Goal: Navigation & Orientation: Find specific page/section

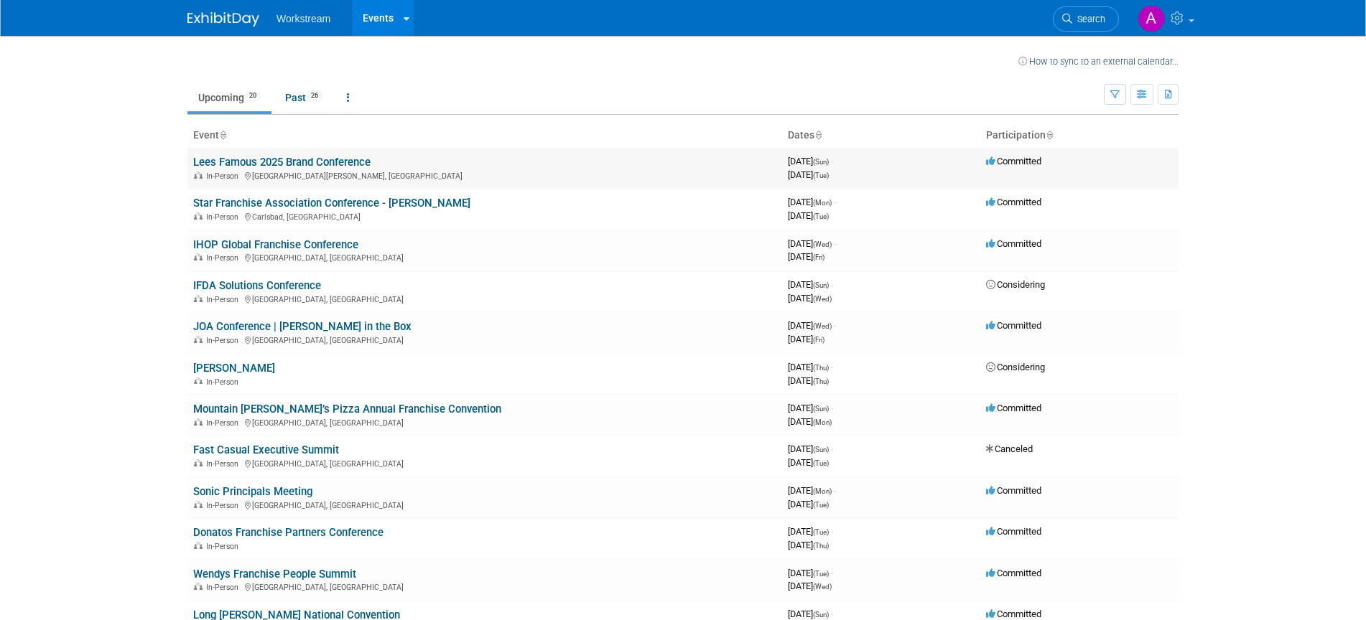
click at [273, 162] on link "Lees Famous 2025 Brand Conference" at bounding box center [281, 162] width 177 height 13
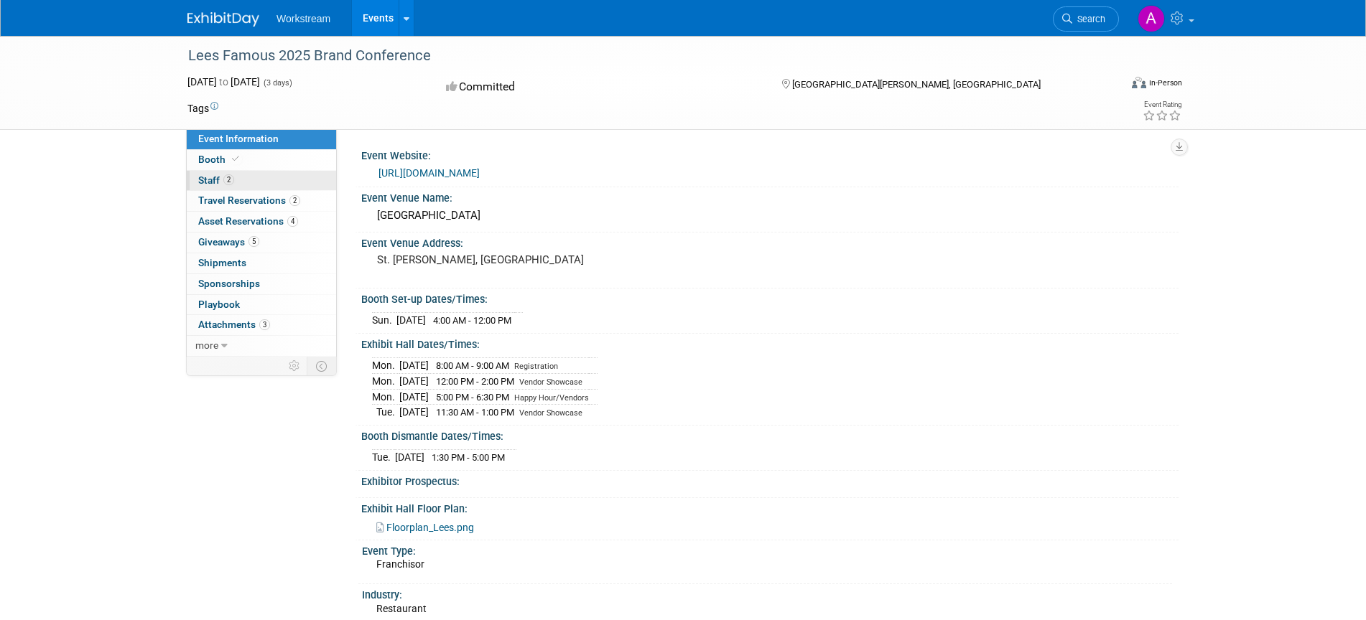
click at [216, 177] on span "Staff 2" at bounding box center [216, 179] width 36 height 11
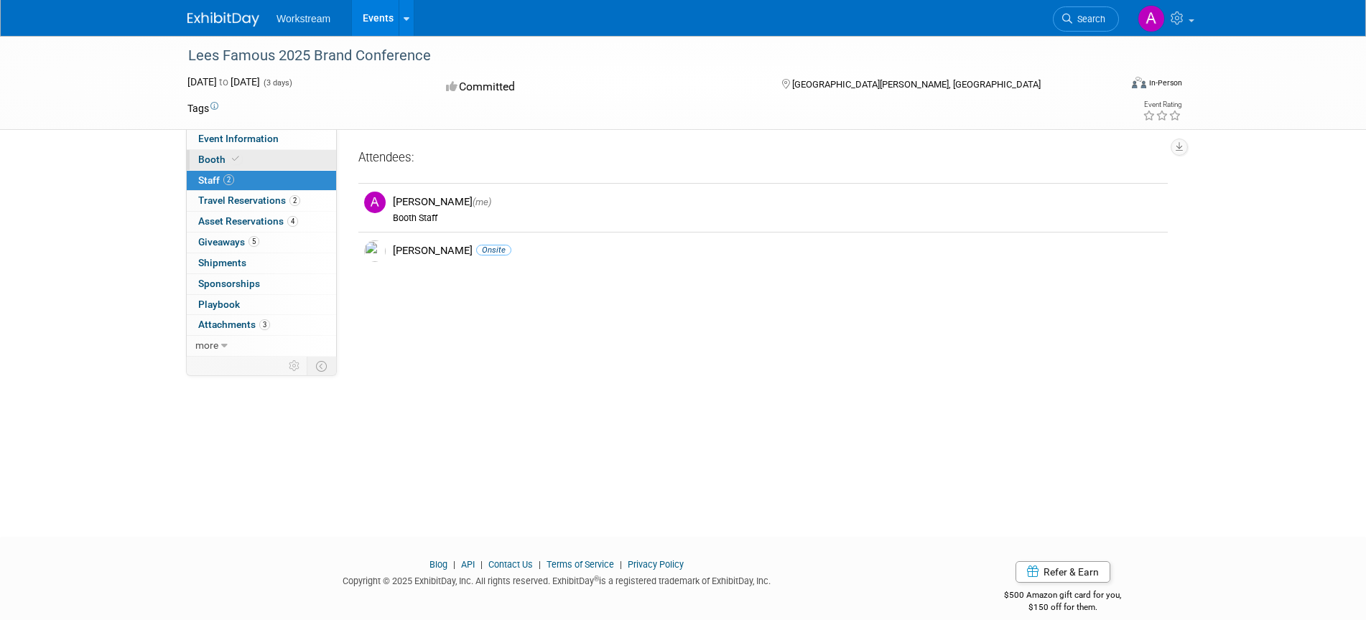
click at [220, 165] on link "Booth" at bounding box center [261, 160] width 149 height 20
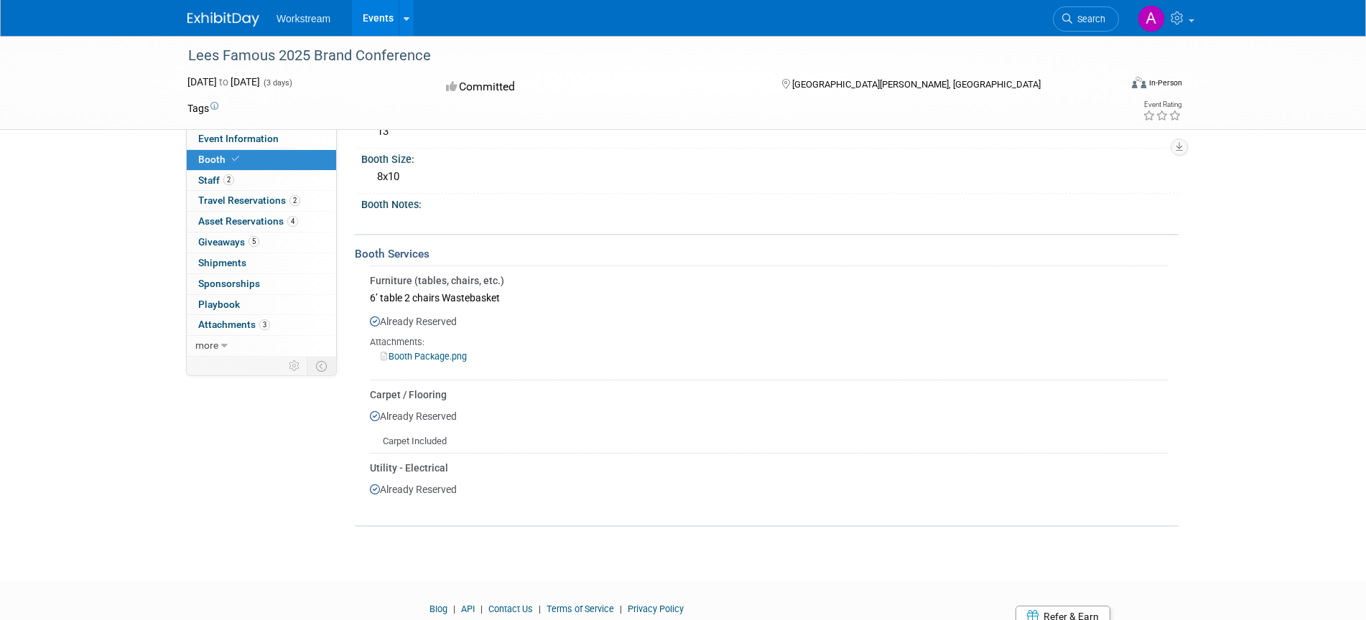
scroll to position [88, 0]
click at [248, 200] on span "Travel Reservations 2" at bounding box center [249, 200] width 102 height 11
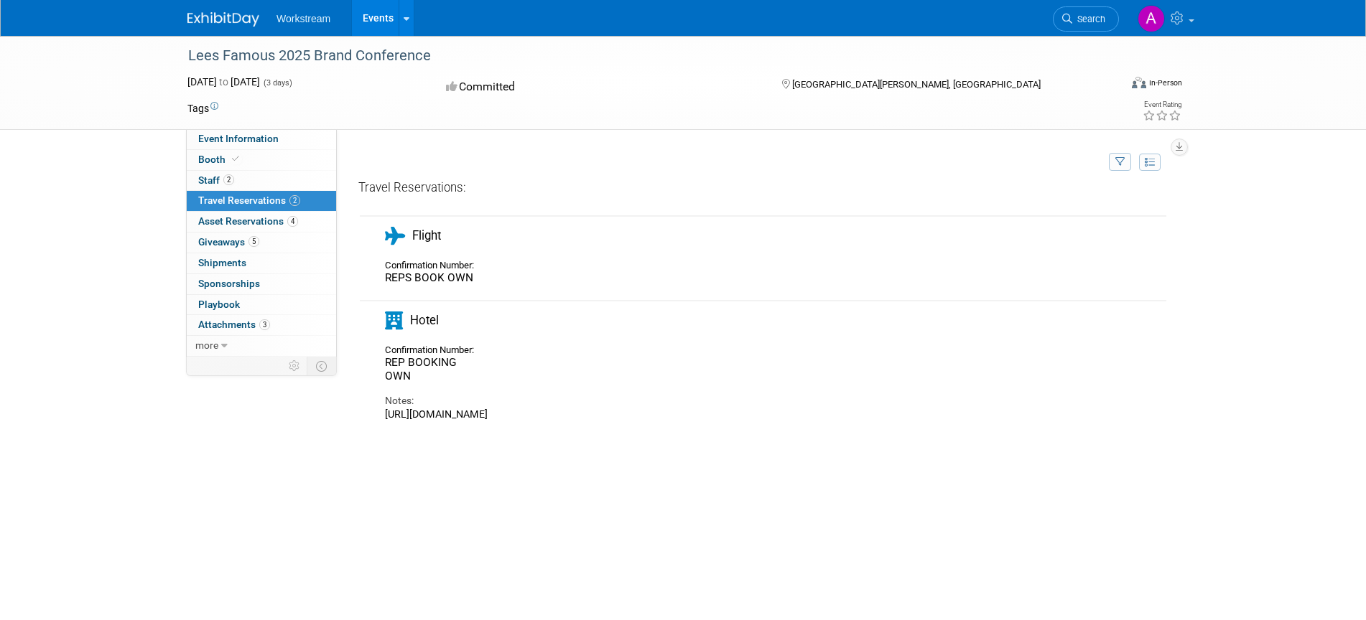
click at [456, 409] on div "https://book.passkey.com/event/50908085/owner/11552421/home" at bounding box center [734, 415] width 698 height 13
click at [221, 305] on span "Playbook 0" at bounding box center [219, 304] width 42 height 11
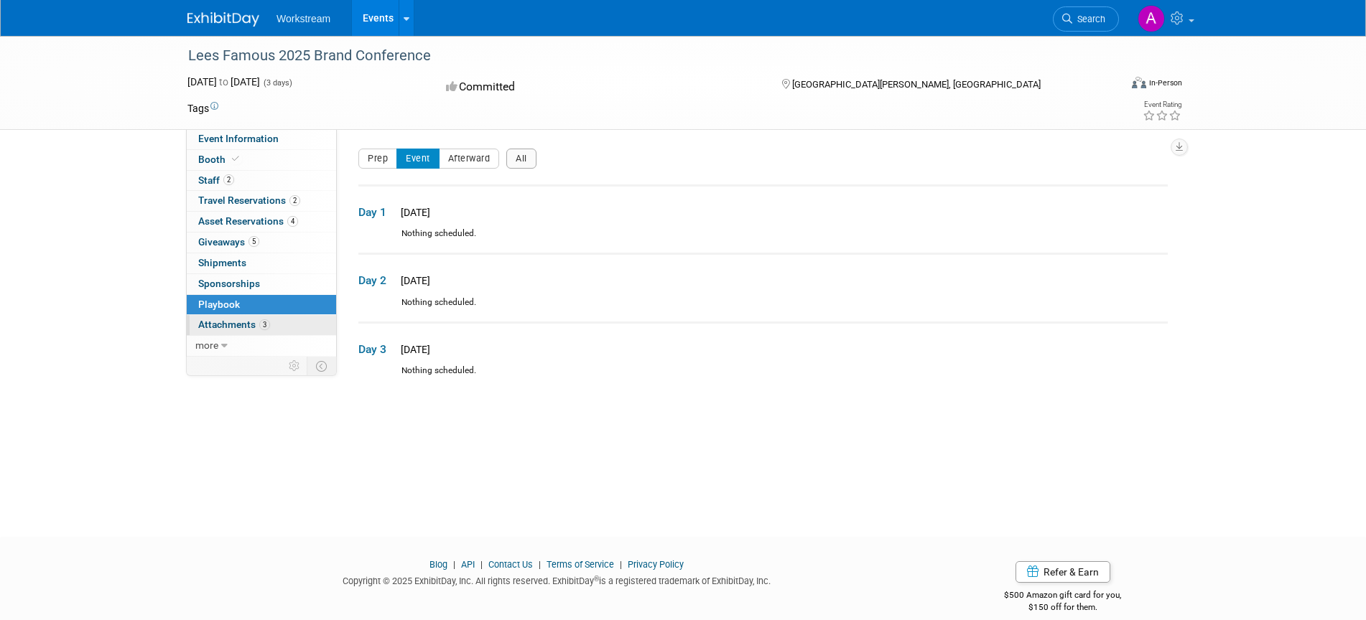
click at [220, 322] on span "Attachments 3" at bounding box center [234, 324] width 72 height 11
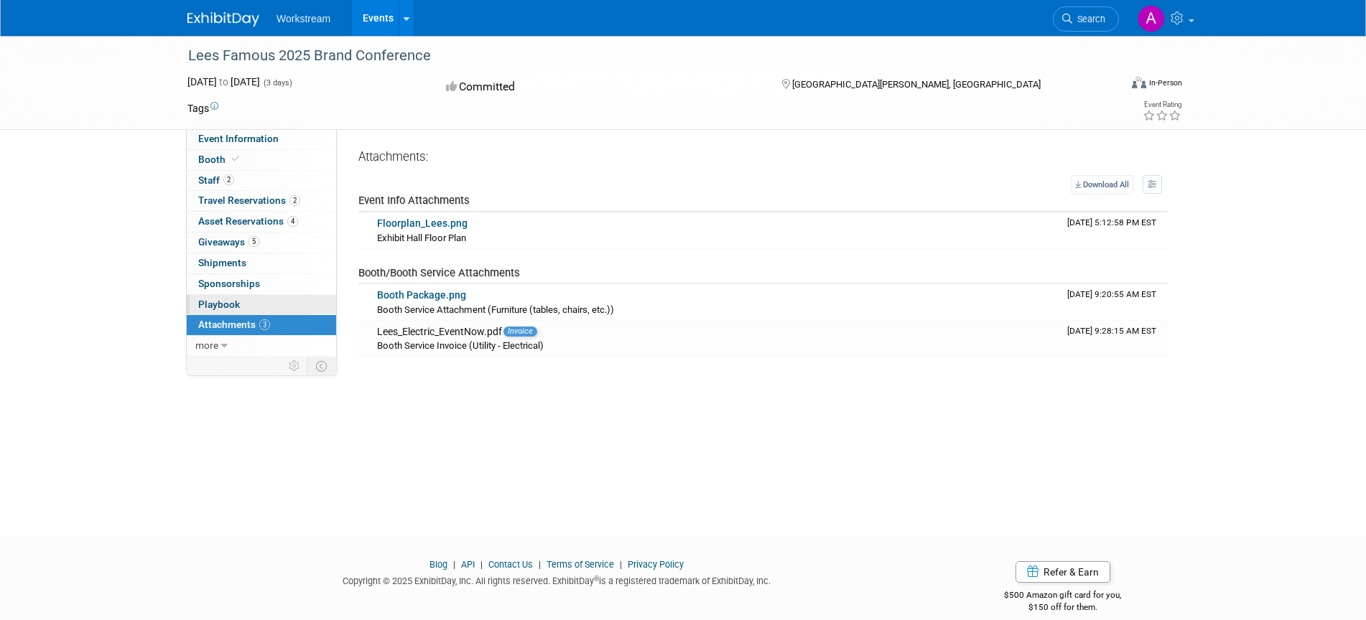
click at [232, 305] on span "Playbook 0" at bounding box center [219, 304] width 42 height 11
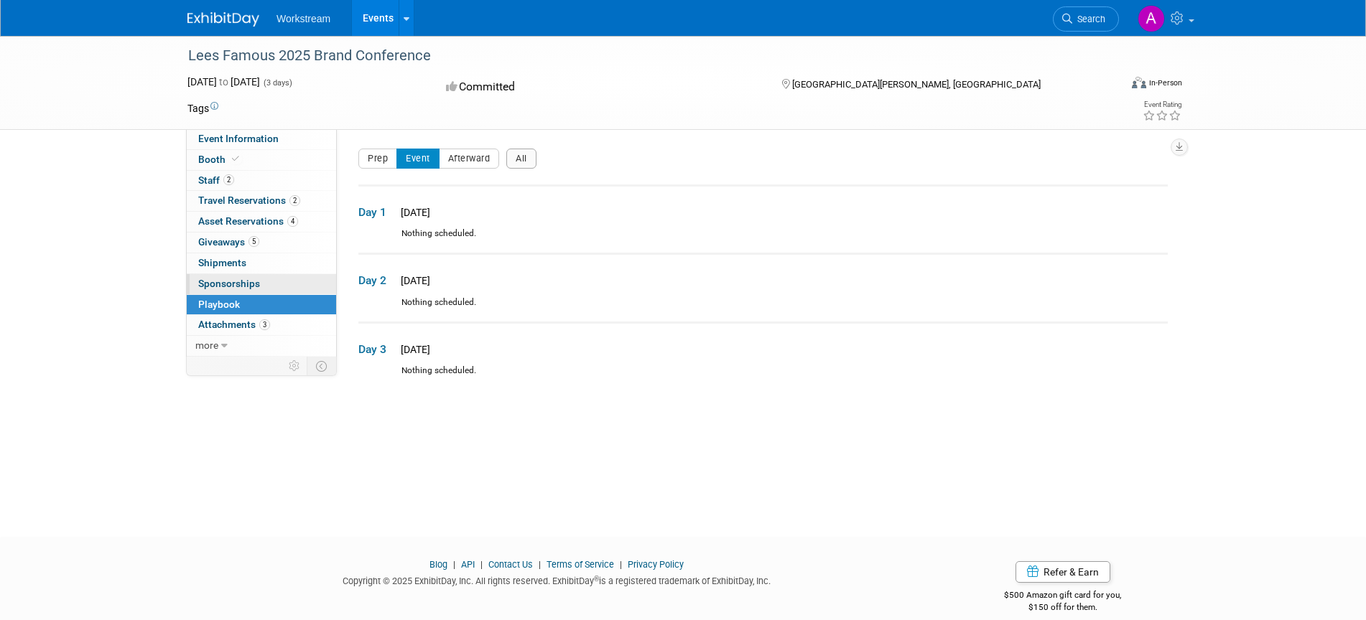
click at [248, 284] on span "Sponsorships 0" at bounding box center [229, 283] width 62 height 11
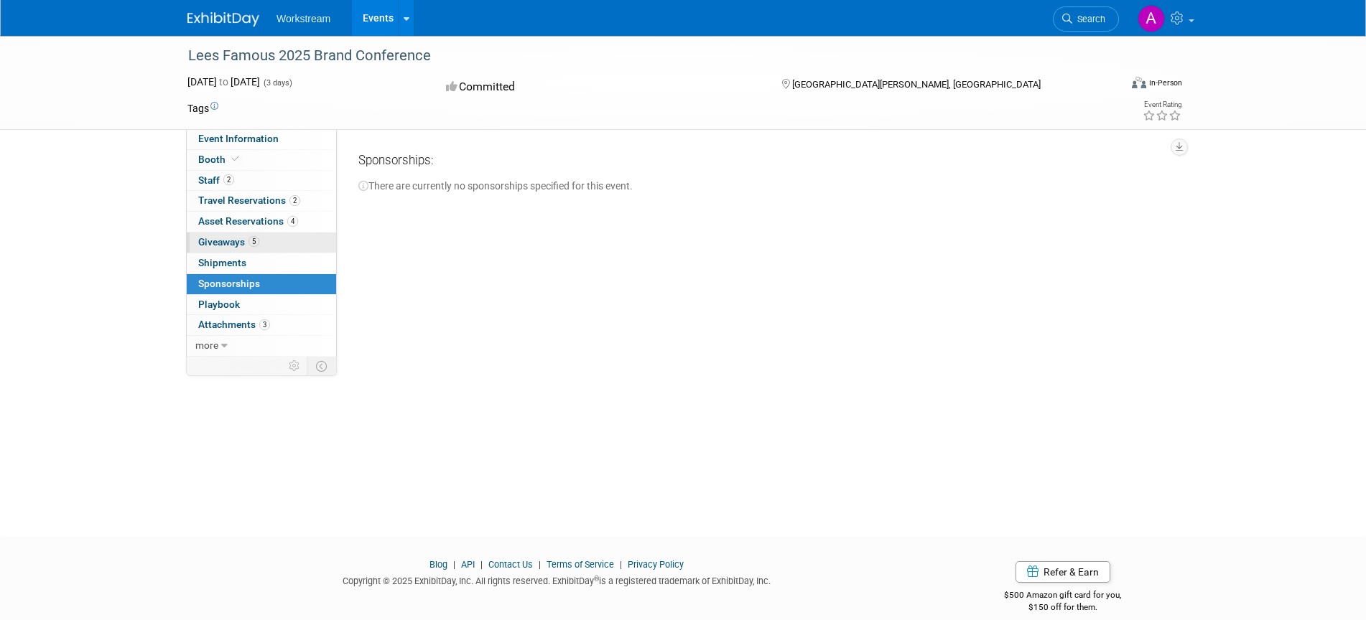
click at [224, 251] on link "5 Giveaways 5" at bounding box center [261, 243] width 149 height 20
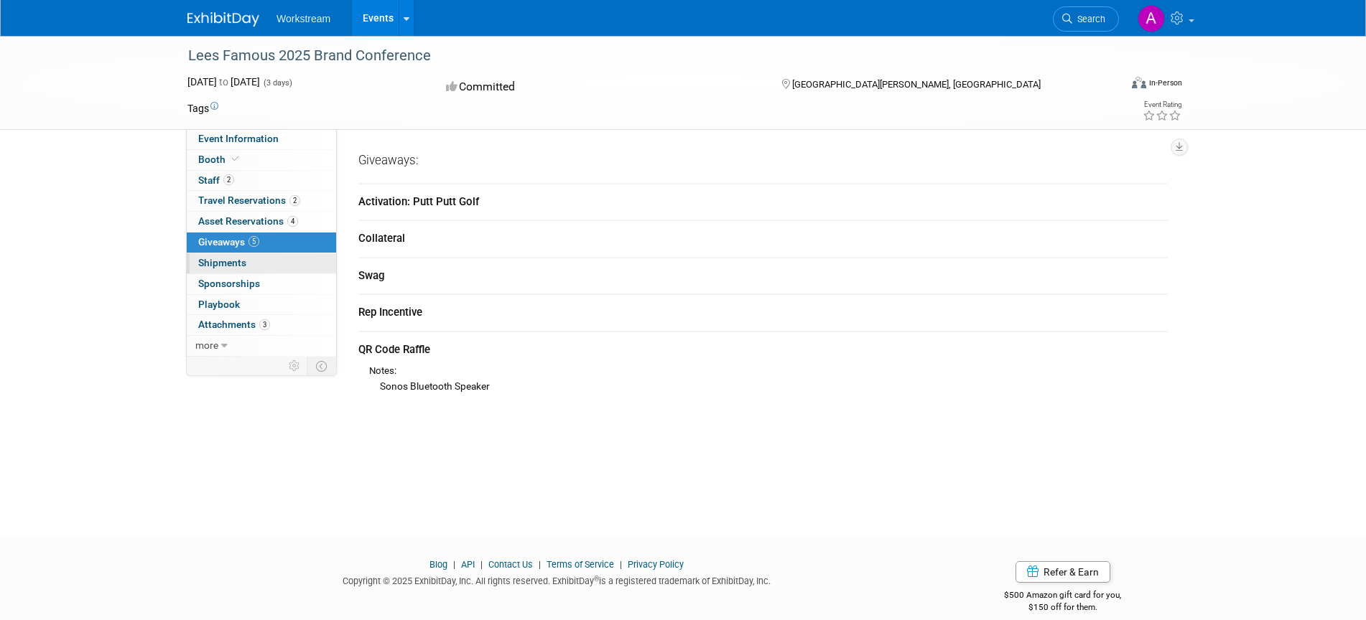
click at [224, 260] on span "Shipments 0" at bounding box center [222, 262] width 48 height 11
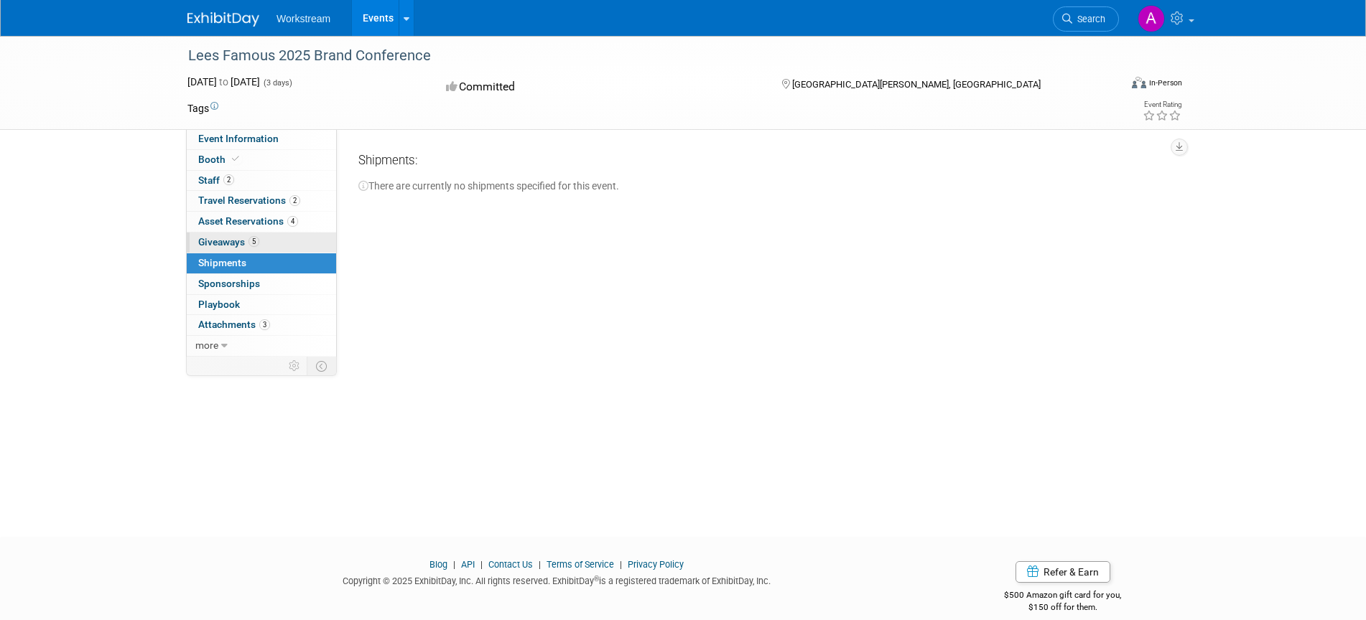
click at [225, 241] on span "Giveaways 5" at bounding box center [228, 241] width 61 height 11
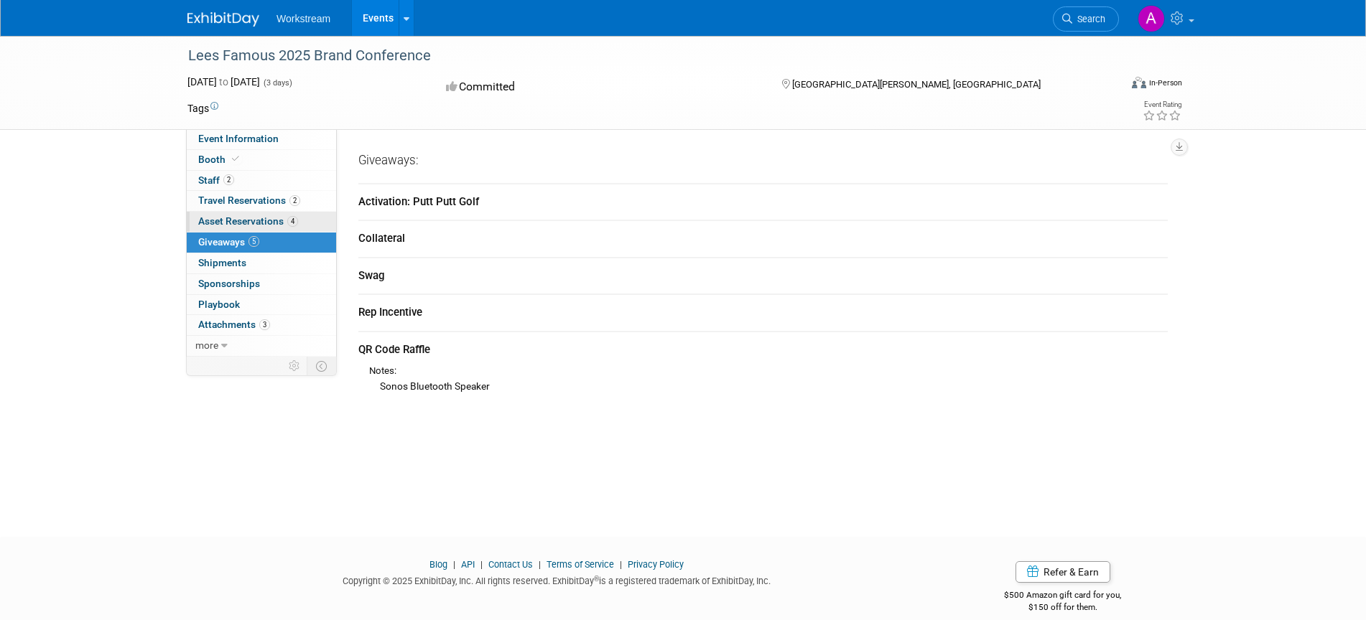
click at [233, 223] on span "Asset Reservations 4" at bounding box center [248, 220] width 100 height 11
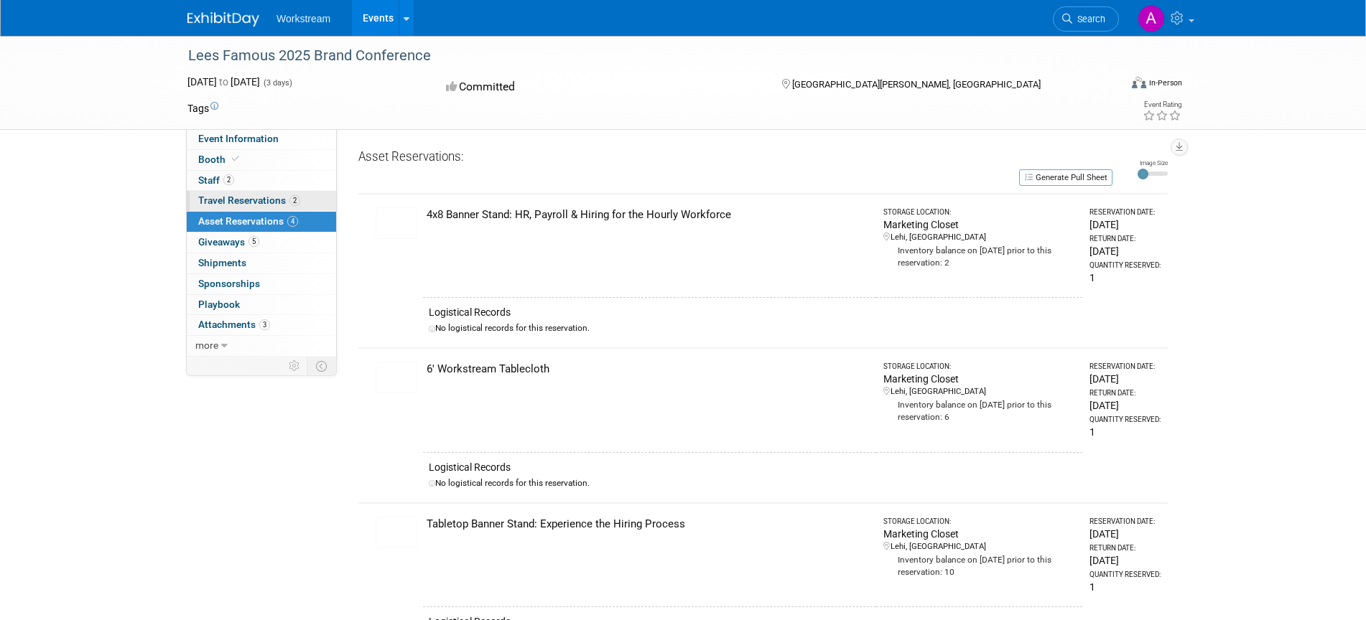
click at [237, 199] on span "Travel Reservations 2" at bounding box center [249, 200] width 102 height 11
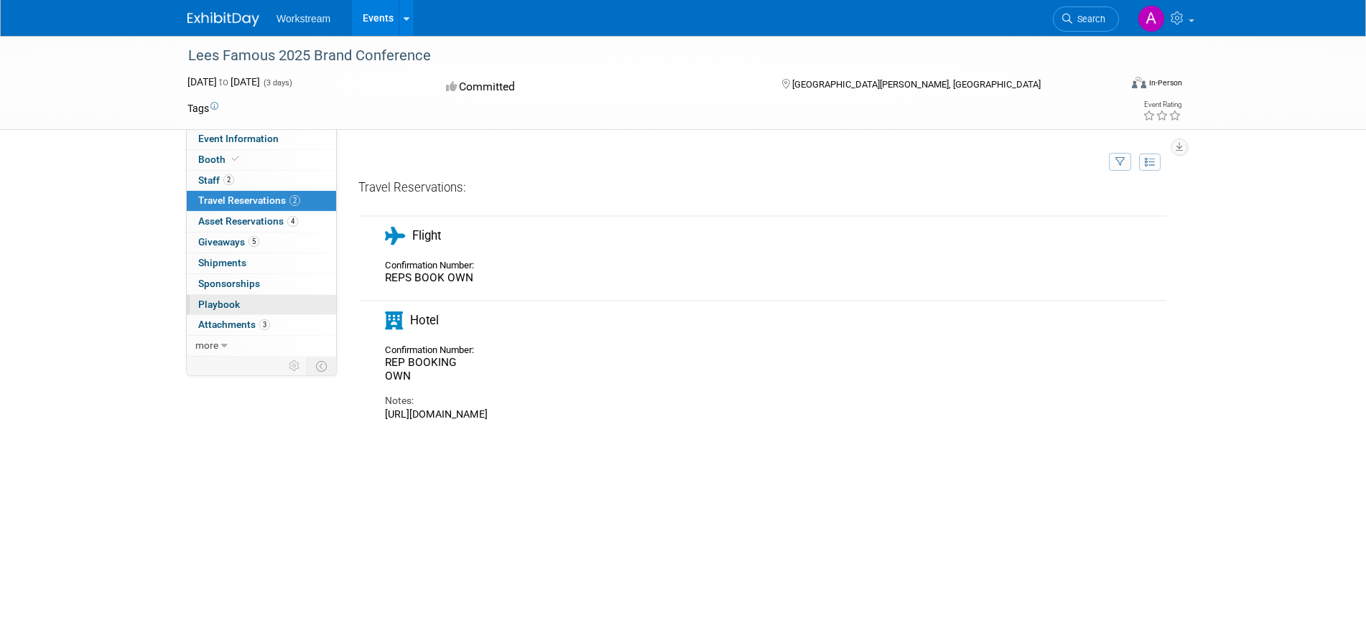
click at [232, 307] on span "Playbook 0" at bounding box center [219, 304] width 42 height 11
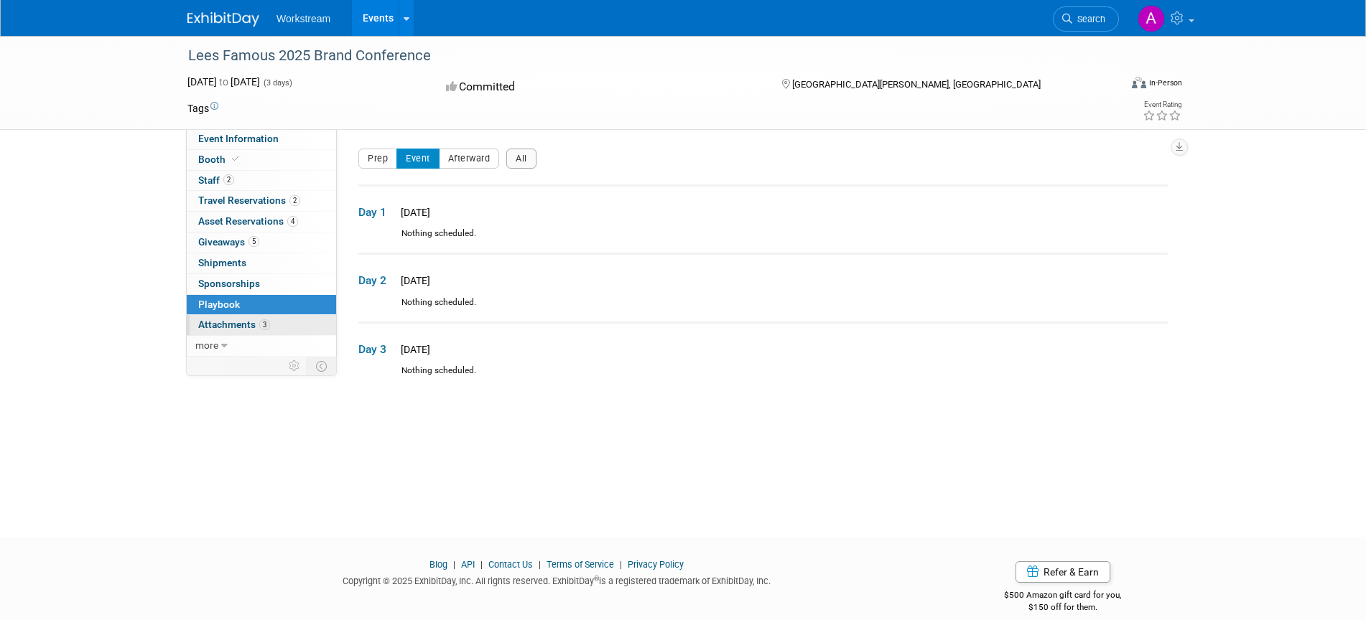
click at [228, 322] on span "Attachments 3" at bounding box center [234, 324] width 72 height 11
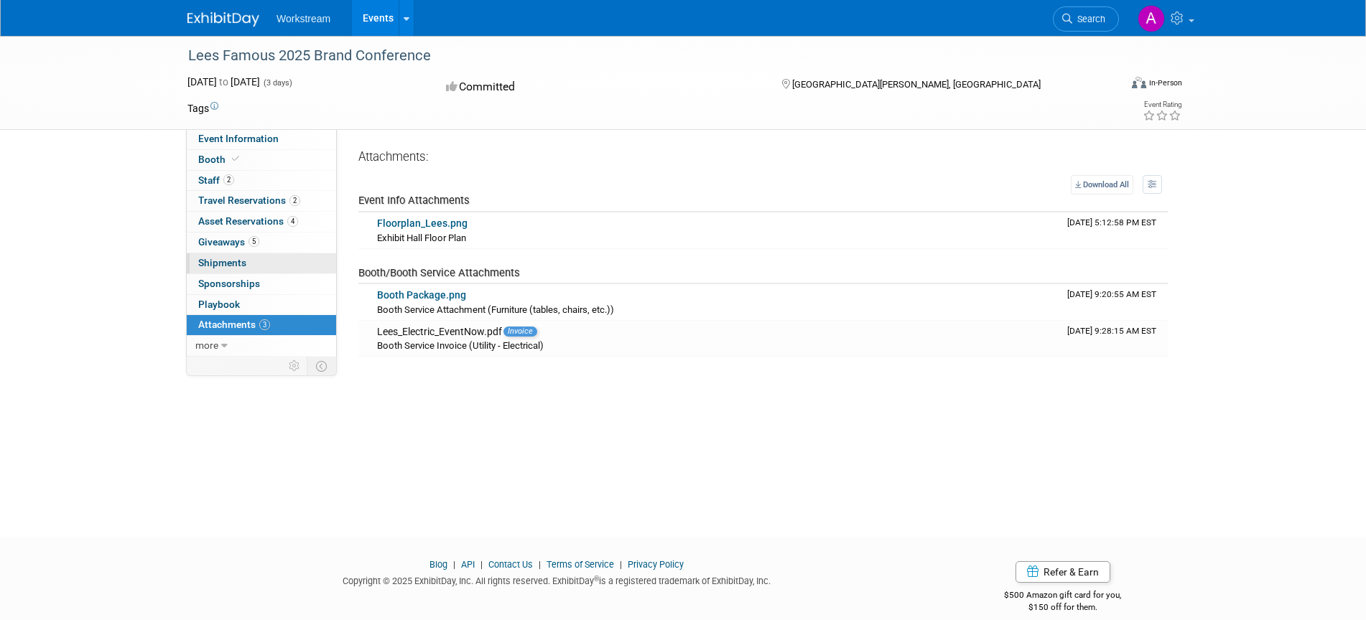
click at [247, 257] on link "0 Shipments 0" at bounding box center [261, 263] width 149 height 20
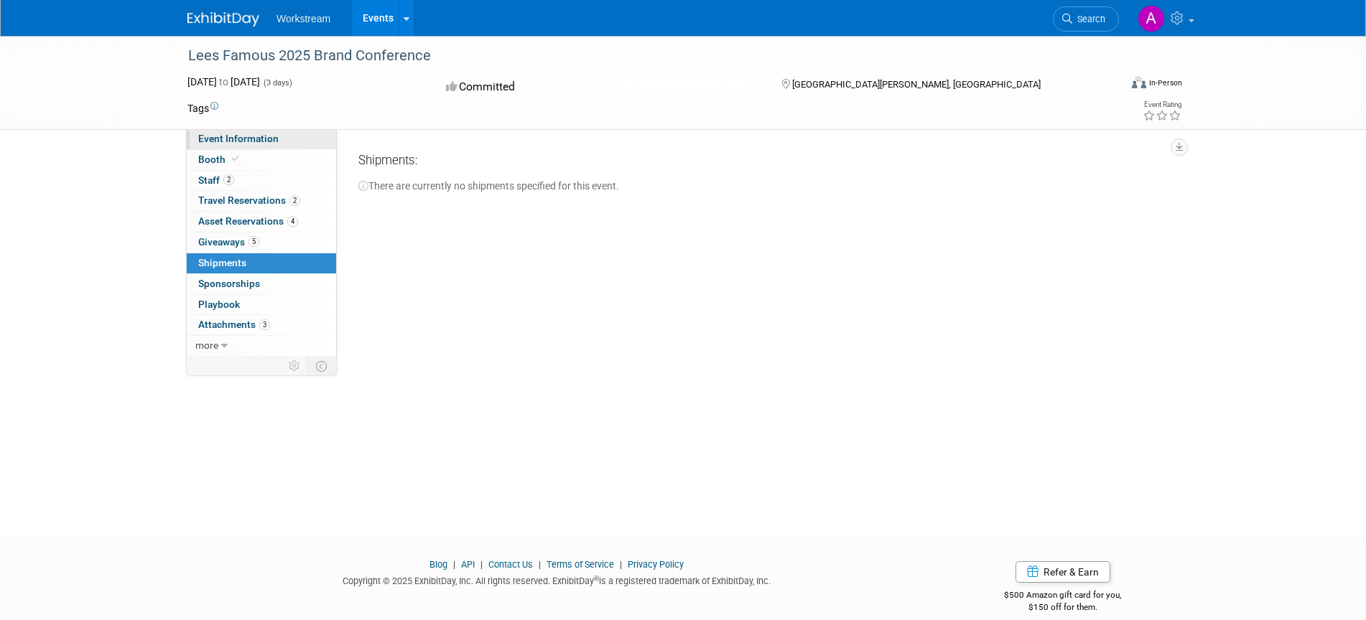
click at [252, 141] on span "Event Information" at bounding box center [238, 138] width 80 height 11
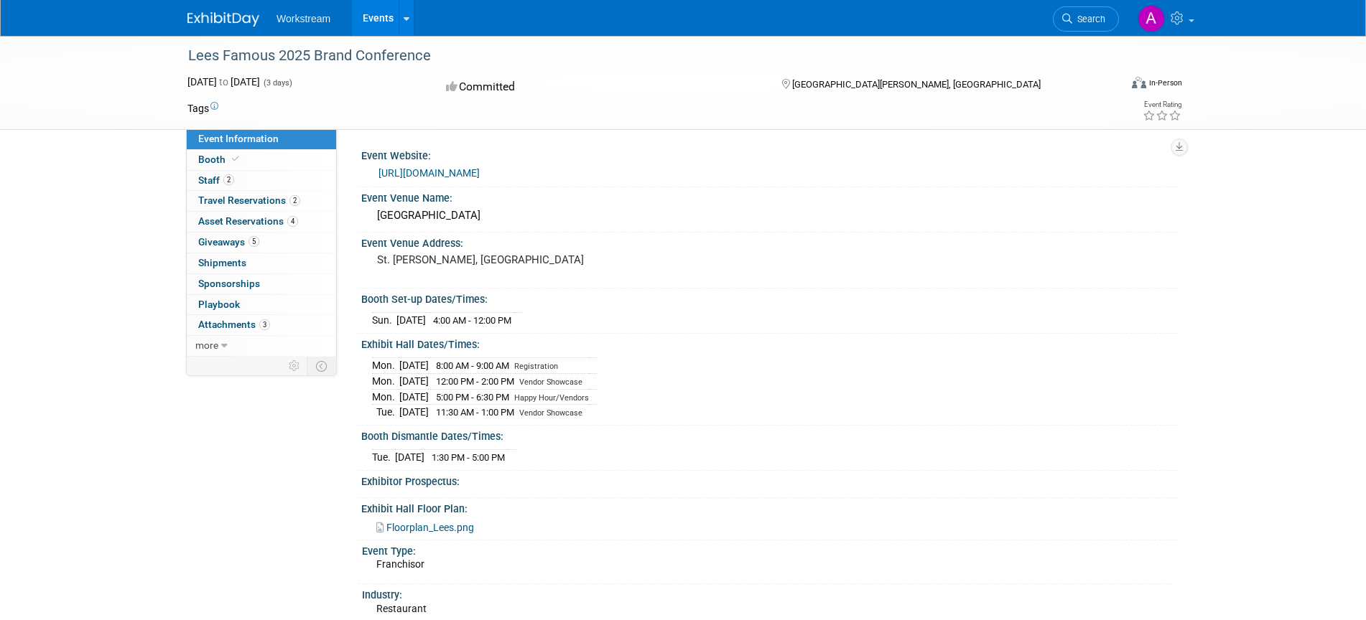
click at [420, 168] on link "https://www.leesconference.com/" at bounding box center [428, 172] width 101 height 11
